Goal: Task Accomplishment & Management: Complete application form

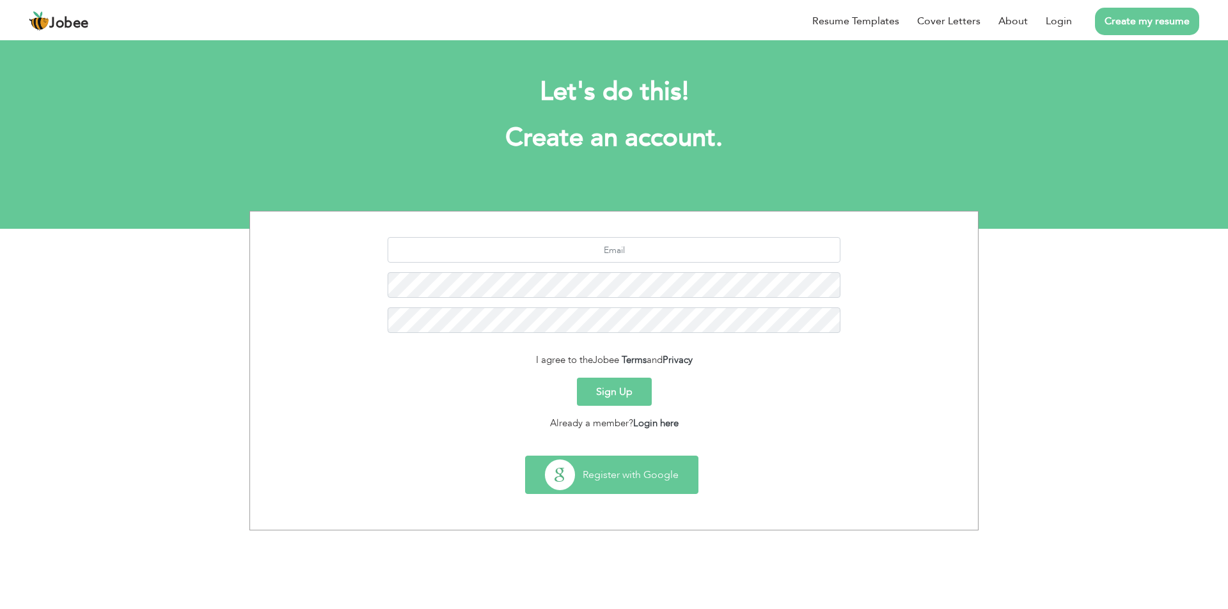
click at [609, 469] on button "Register with Google" at bounding box center [612, 475] width 172 height 37
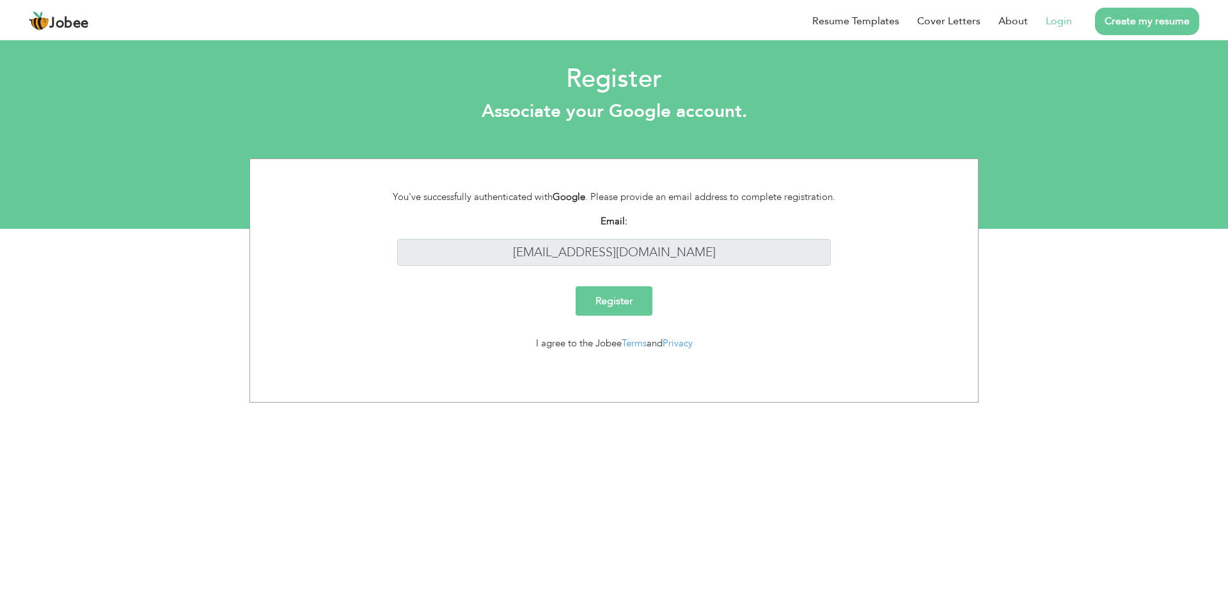
click at [1057, 15] on link "Login" at bounding box center [1059, 20] width 26 height 15
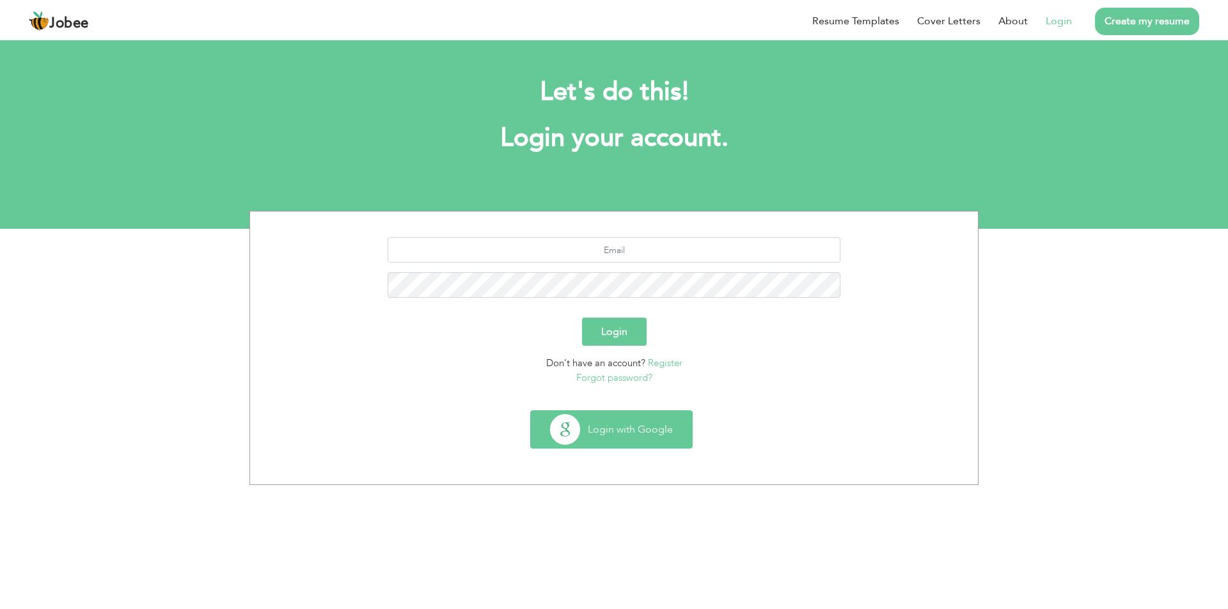
click at [611, 428] on button "Login with Google" at bounding box center [611, 429] width 161 height 37
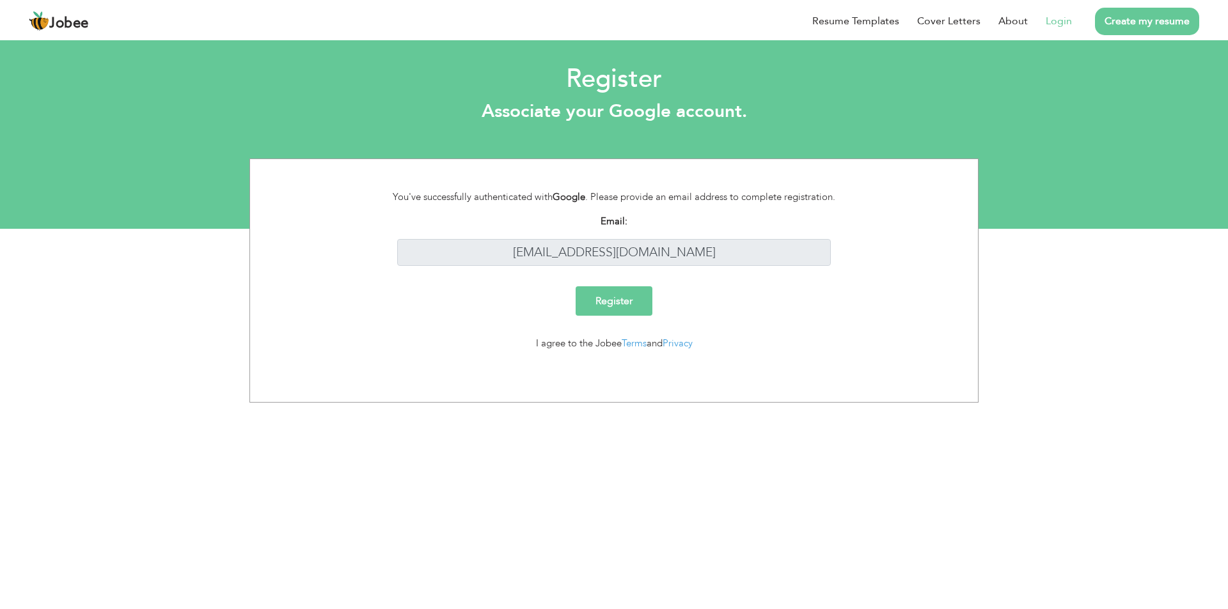
click at [615, 301] on input "Register" at bounding box center [614, 300] width 77 height 29
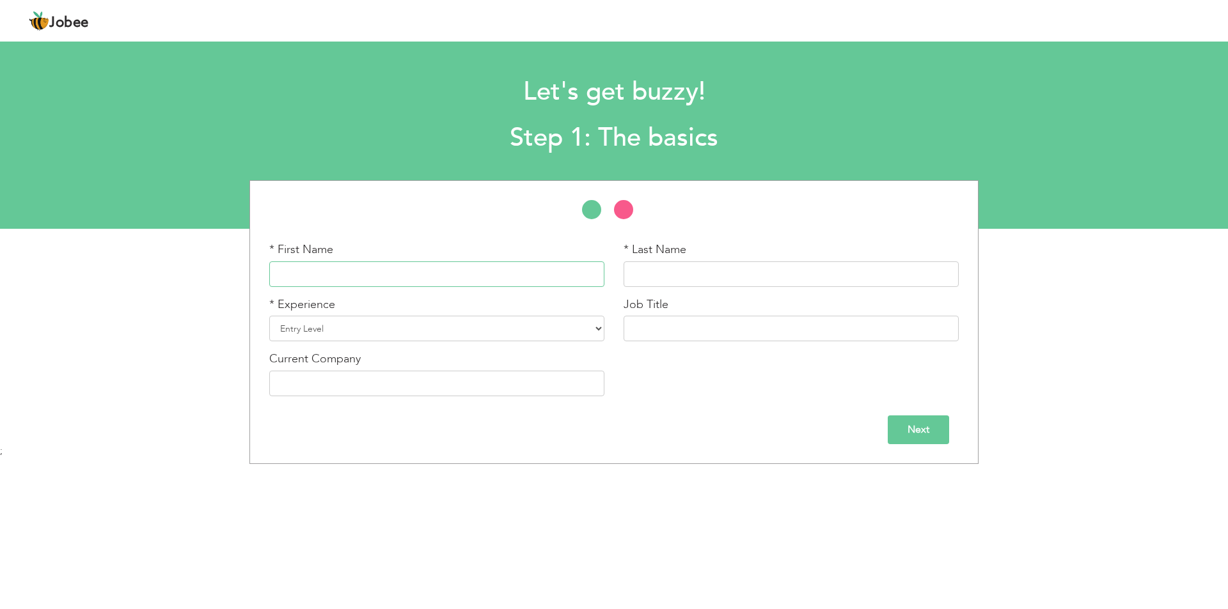
click at [507, 265] on input "text" at bounding box center [436, 275] width 335 height 26
type input "Canv"
type input "pro"
drag, startPoint x: 416, startPoint y: 276, endPoint x: 252, endPoint y: 284, distance: 163.9
click at [252, 284] on div "* First Name Canv * Last Name pro * Experience Entry Level Less than 1 Year" at bounding box center [613, 322] width 729 height 284
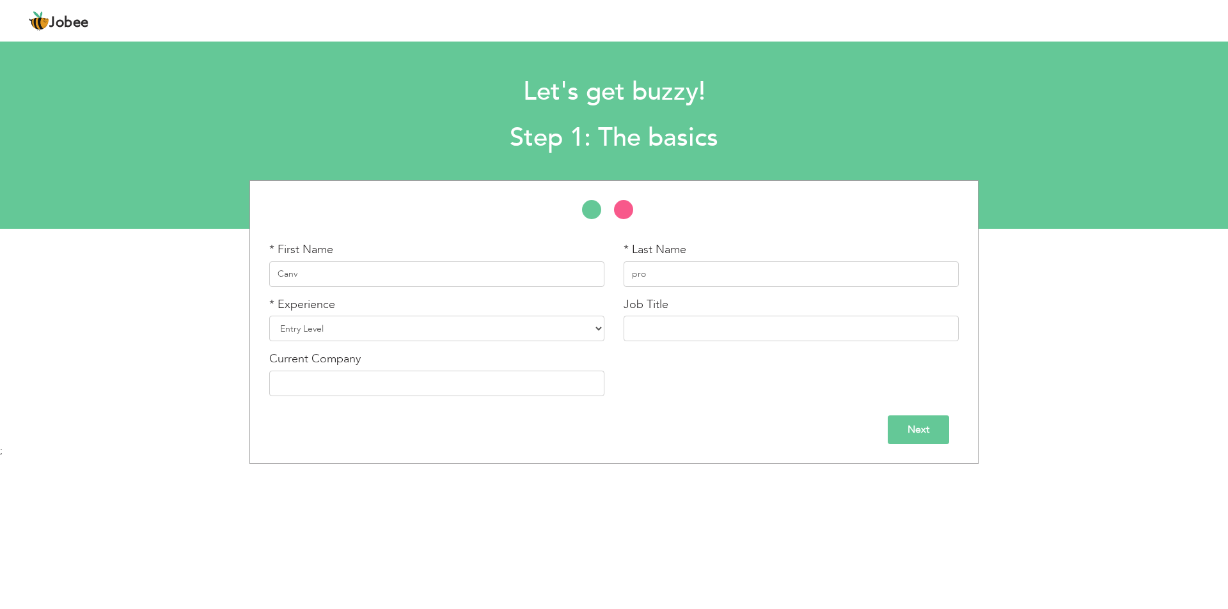
click at [923, 428] on input "Next" at bounding box center [918, 430] width 61 height 29
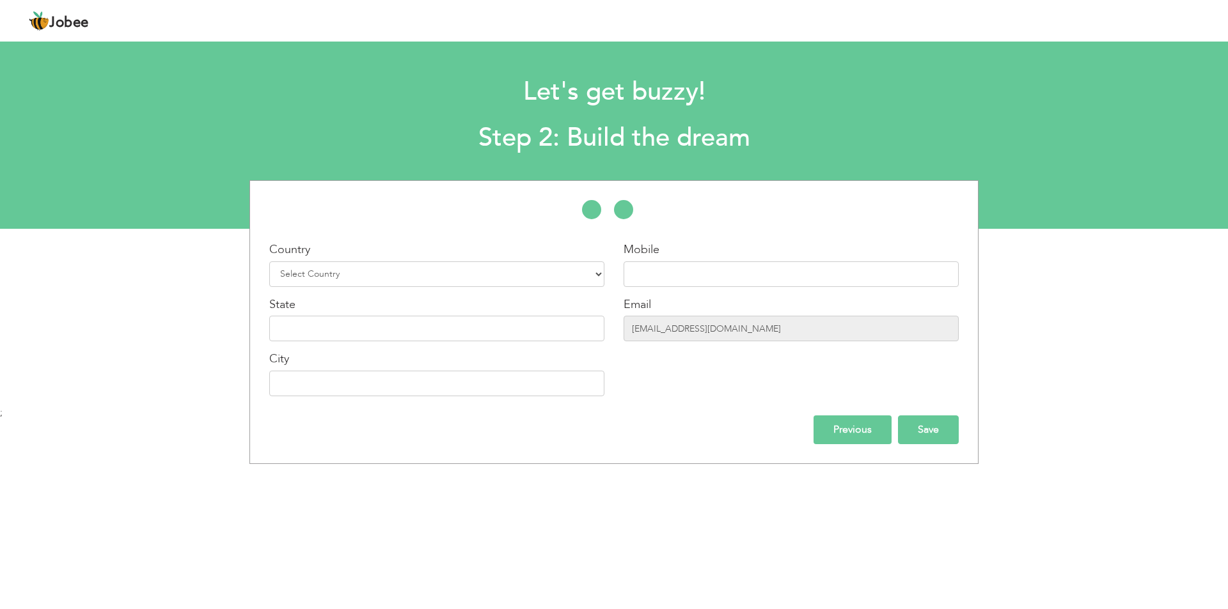
click at [908, 431] on input "Save" at bounding box center [928, 430] width 61 height 29
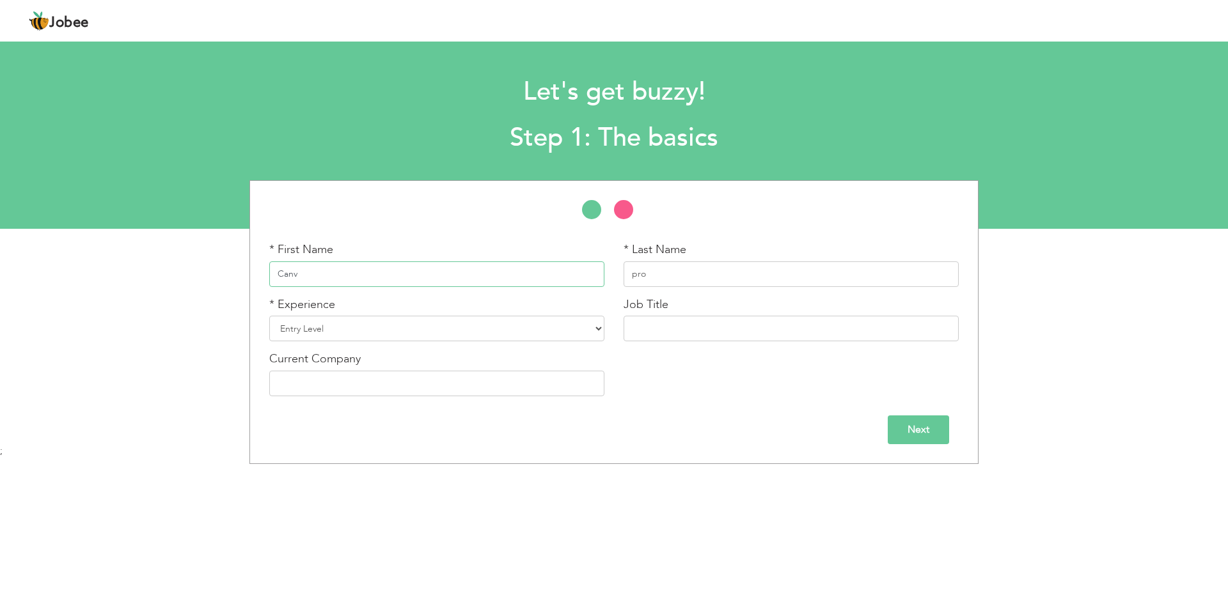
click at [322, 275] on input "Canv" at bounding box center [436, 275] width 335 height 26
drag, startPoint x: 322, startPoint y: 275, endPoint x: 244, endPoint y: 278, distance: 78.1
click at [232, 279] on div "* First Name Canv * Last Name pro * Experience Entry Level 1 Year" at bounding box center [614, 322] width 1228 height 284
type input "Furqan"
type input "H"
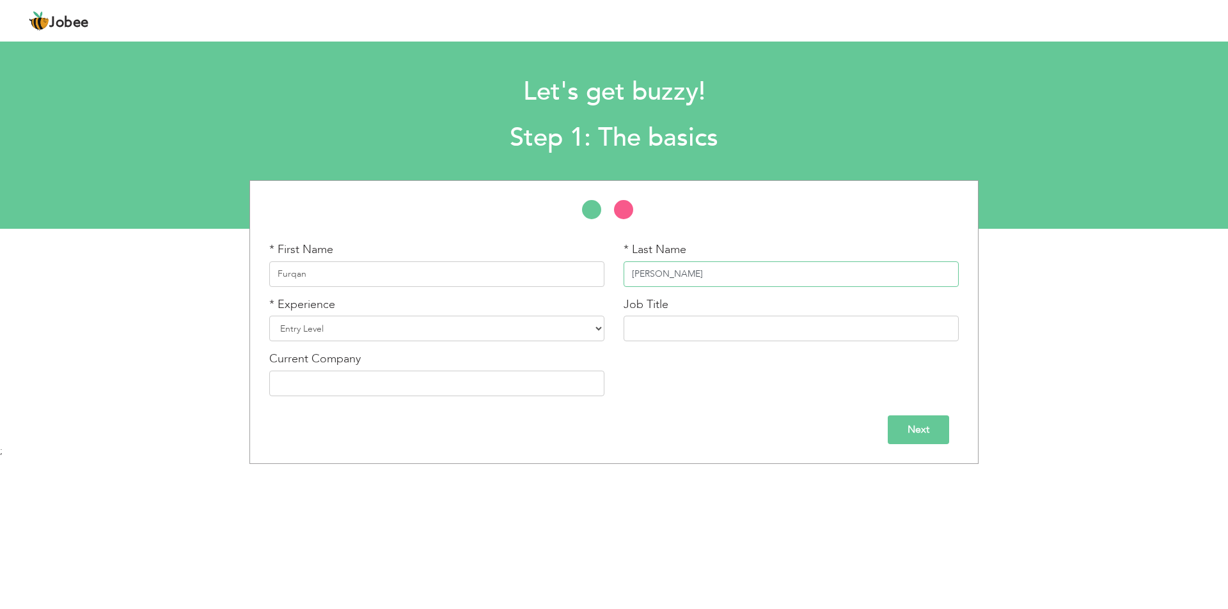
type input "Ahmad"
click at [315, 325] on select "Entry Level Less than 1 Year 1 Year 2 Years 3 Years 4 Years 5 Years 6 Years 7 Y…" at bounding box center [436, 329] width 335 height 26
click at [315, 326] on select "Entry Level Less than 1 Year 1 Year 2 Years 3 Years 4 Years 5 Years 6 Years 7 Y…" at bounding box center [436, 329] width 335 height 26
click at [691, 334] on input "text" at bounding box center [791, 329] width 335 height 26
click at [418, 389] on input "text" at bounding box center [436, 384] width 335 height 26
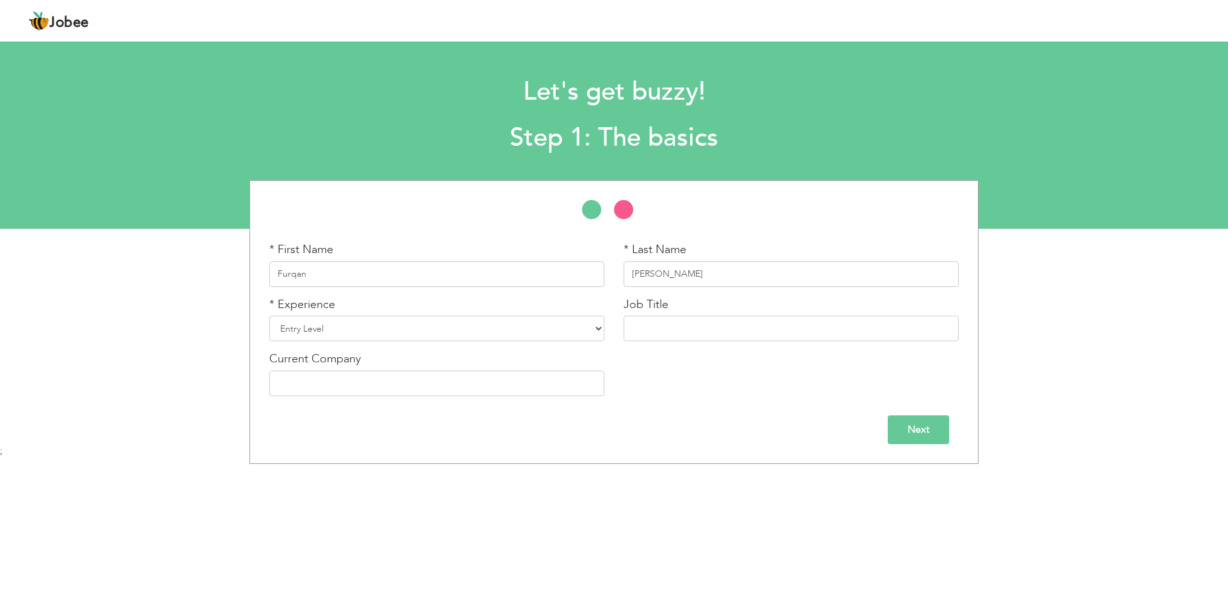
click at [906, 421] on input "Next" at bounding box center [918, 430] width 61 height 29
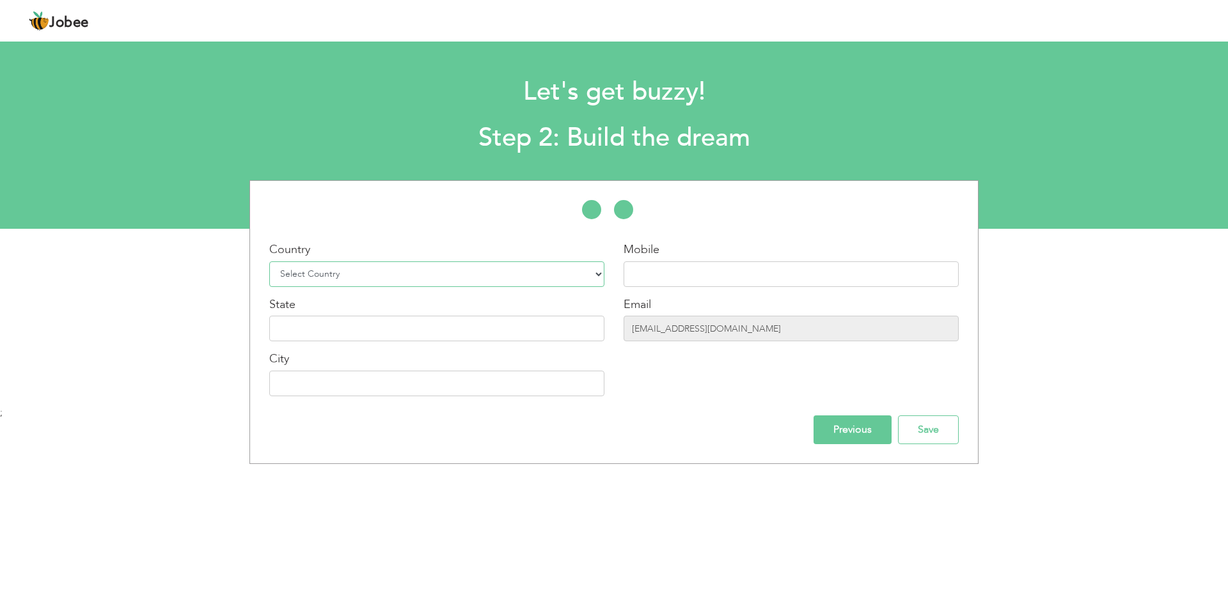
click at [427, 270] on select "Select Country Afghanistan Albania Algeria American Samoa Andorra Angola Anguil…" at bounding box center [436, 275] width 335 height 26
select select "166"
click at [269, 262] on select "Select Country Afghanistan Albania Algeria American Samoa Andorra Angola Anguil…" at bounding box center [436, 275] width 335 height 26
click at [679, 277] on input "text" at bounding box center [791, 275] width 335 height 26
type input "0320"
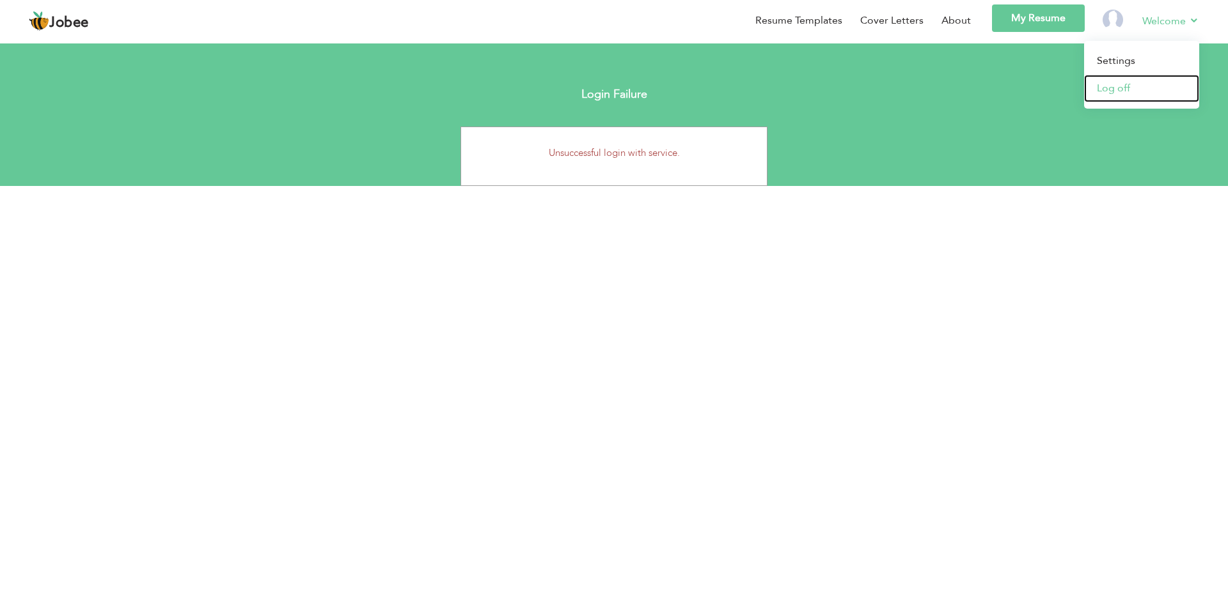
click at [1126, 89] on link "Log off" at bounding box center [1141, 88] width 115 height 27
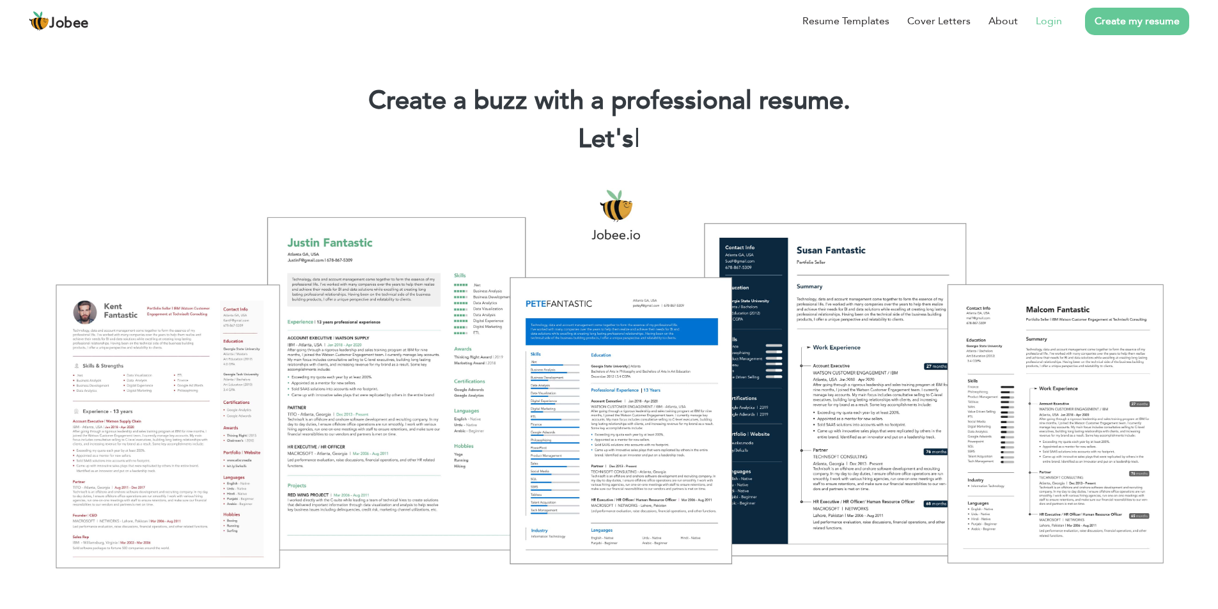
click at [1053, 17] on link "Login" at bounding box center [1049, 20] width 26 height 15
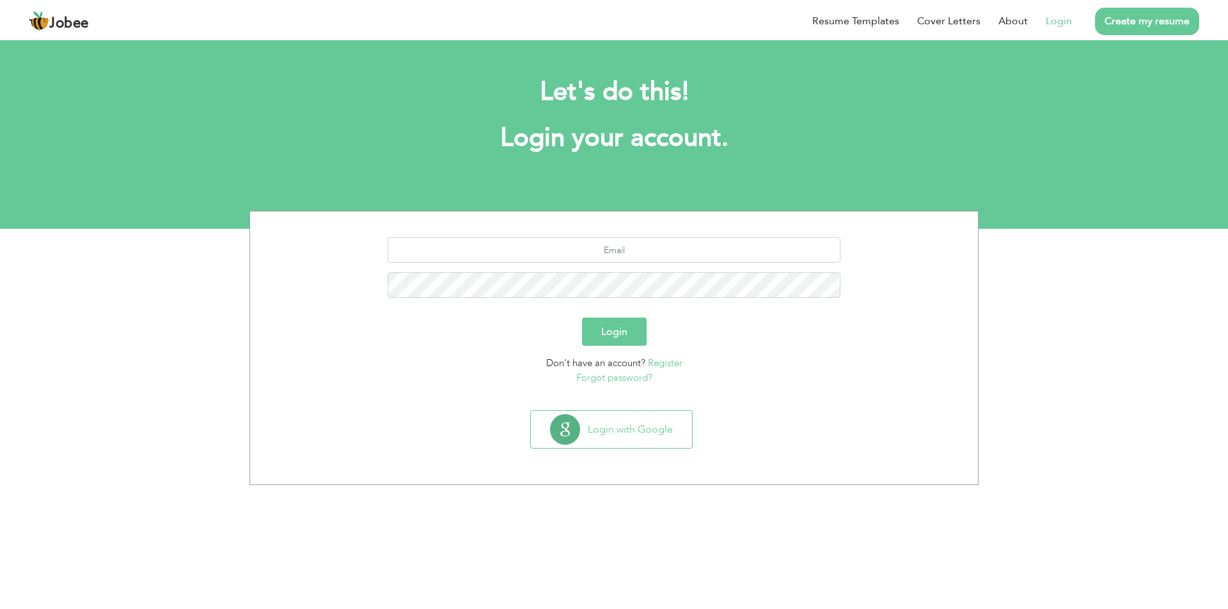
click at [661, 366] on link "Register" at bounding box center [665, 363] width 35 height 13
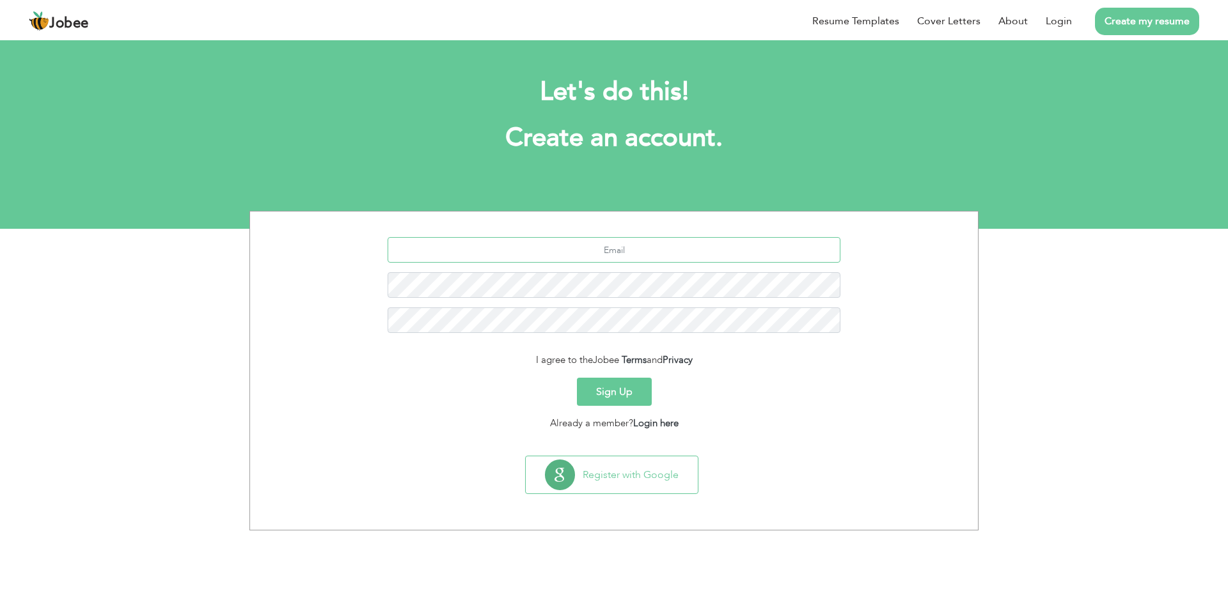
click at [617, 250] on input "text" at bounding box center [614, 250] width 453 height 26
type input "[EMAIL_ADDRESS][DOMAIN_NAME]"
click at [602, 385] on button "Sign Up" at bounding box center [614, 392] width 75 height 28
